Goal: Answer question/provide support

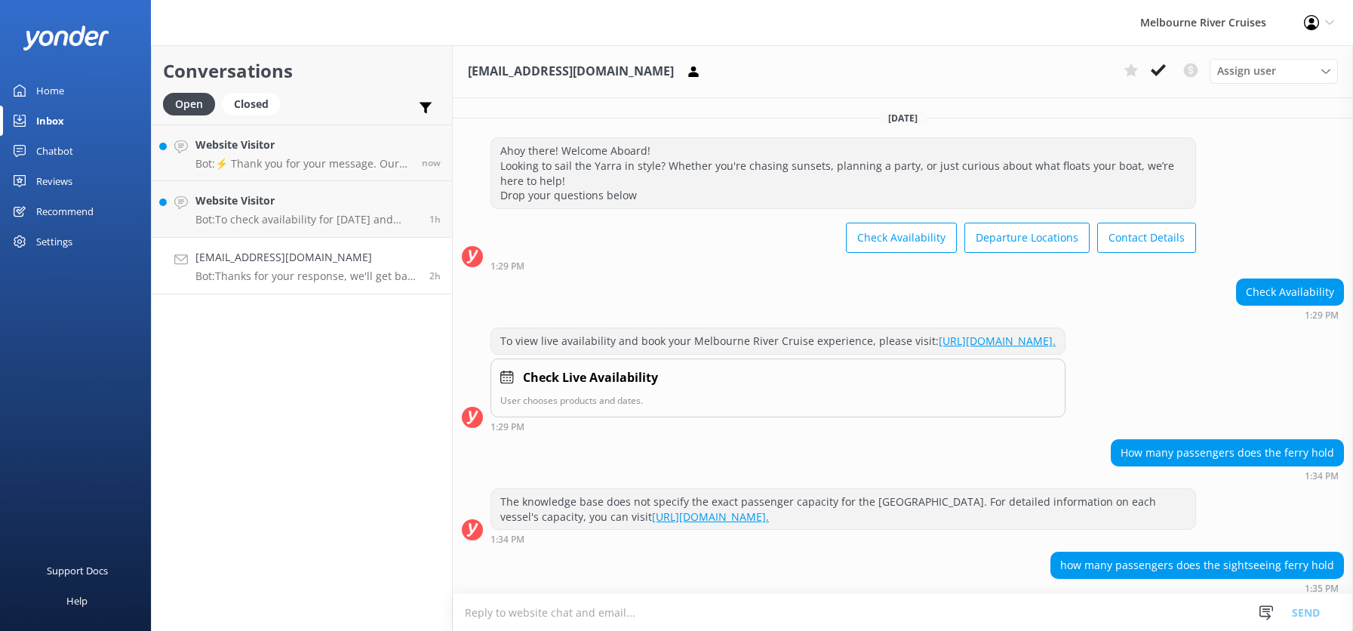
scroll to position [370, 0]
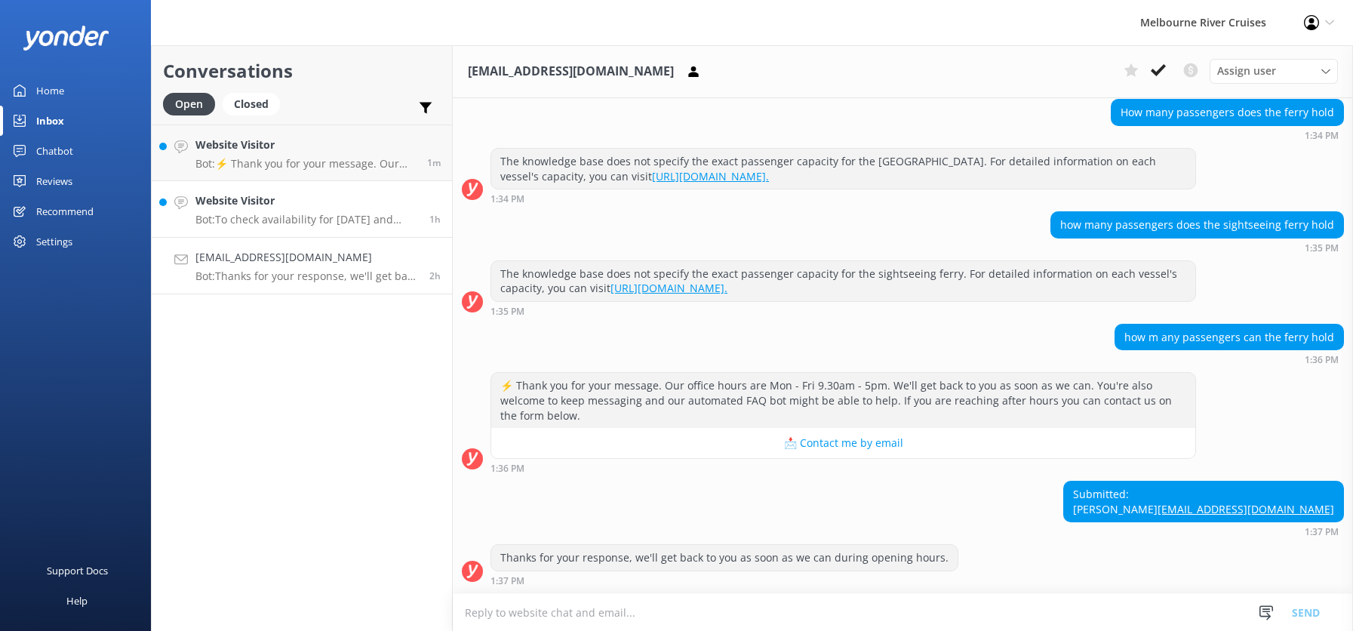
click at [257, 213] on p "Bot: To check availability for [DATE] and make a booking, please visit: [URL][D…" at bounding box center [306, 220] width 223 height 14
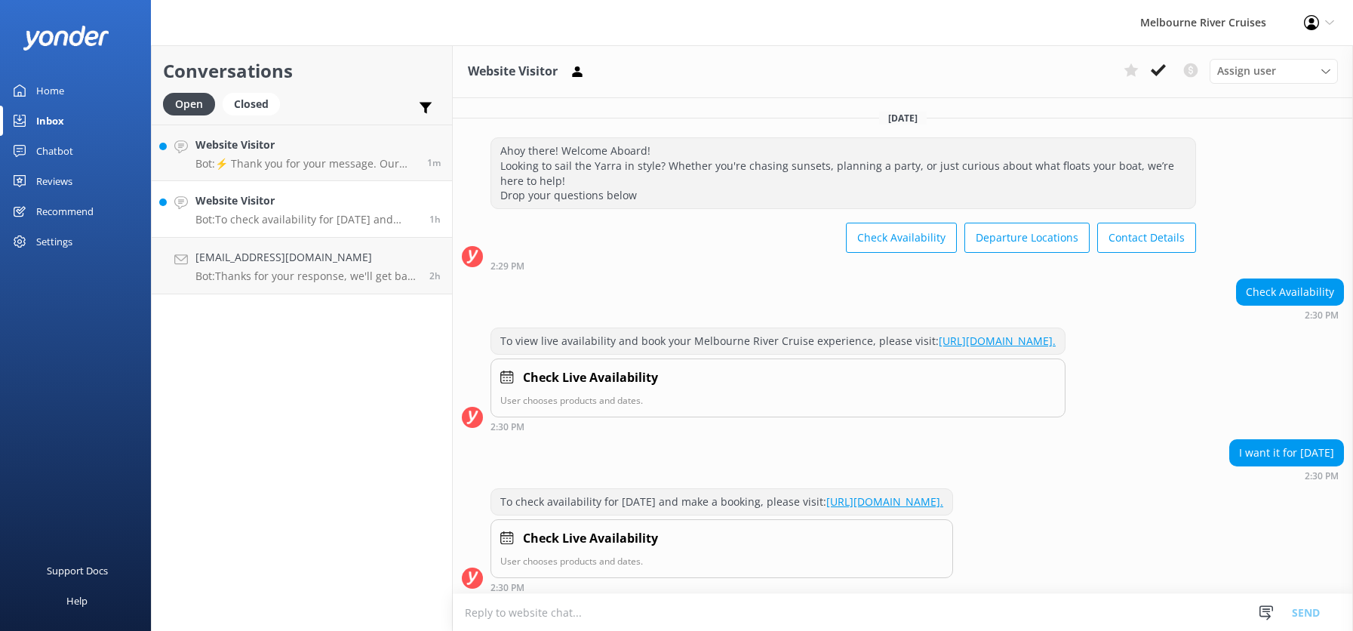
scroll to position [36, 0]
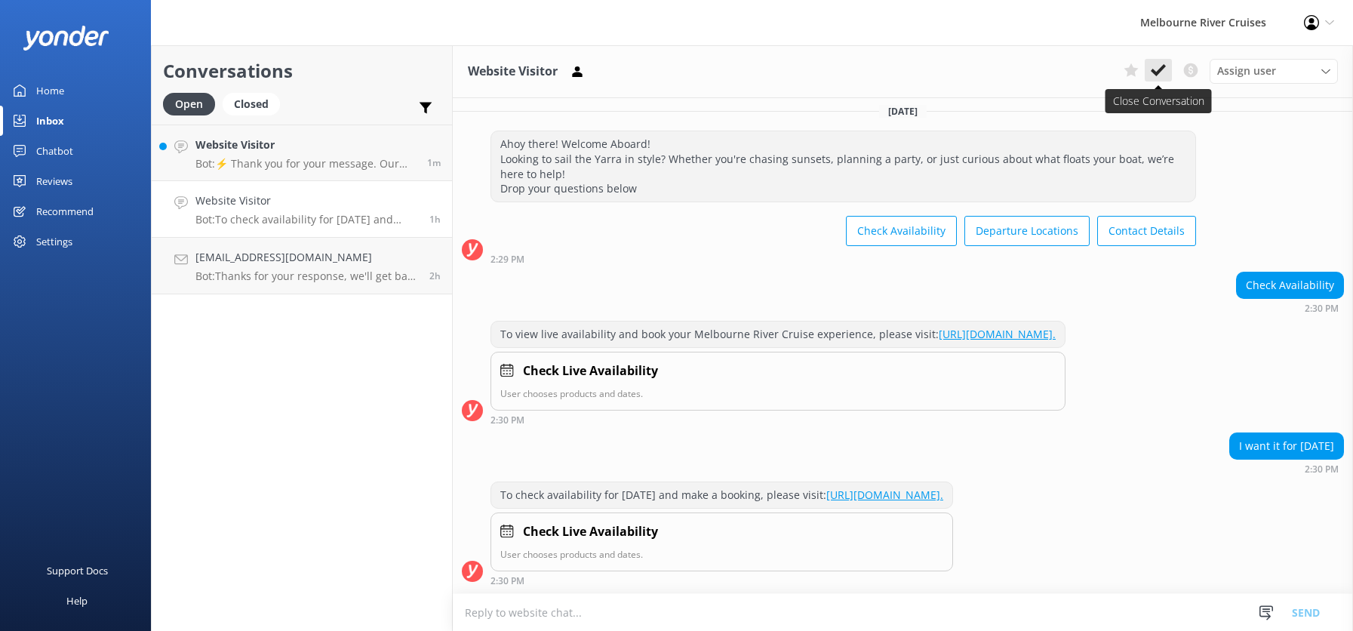
click at [1156, 69] on icon at bounding box center [1157, 70] width 15 height 15
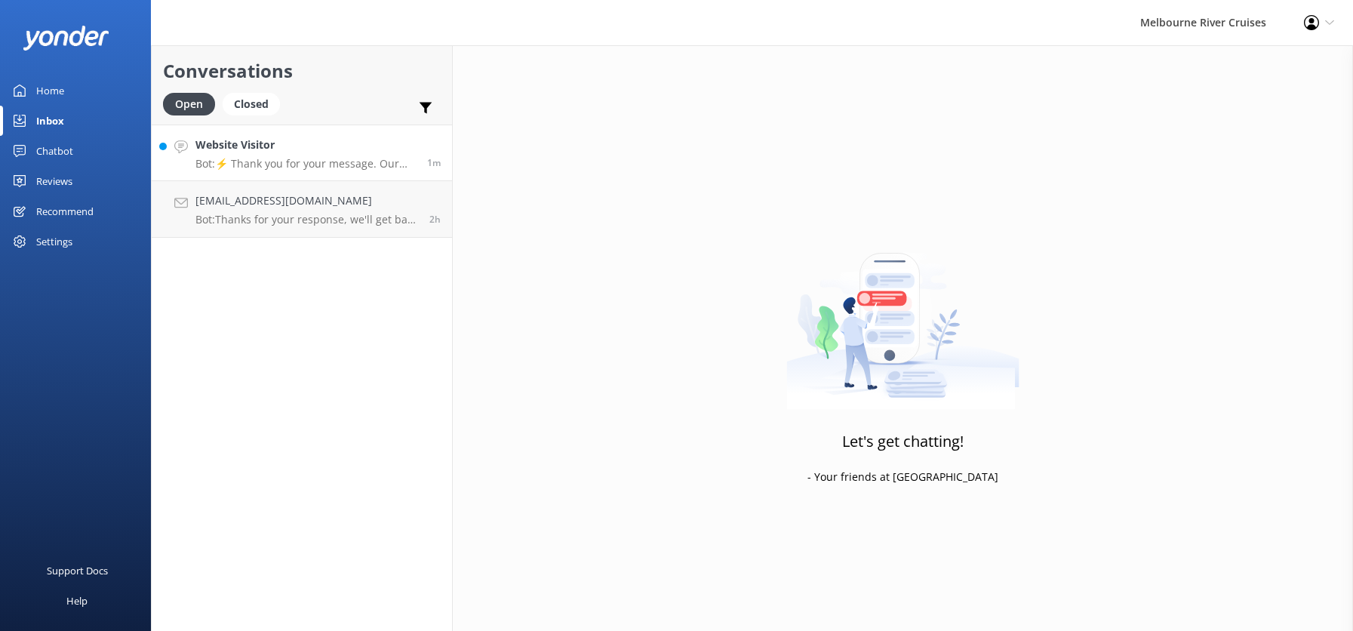
click at [272, 150] on h4 "Website Visitor" at bounding box center [305, 145] width 220 height 17
